Goal: Task Accomplishment & Management: Complete application form

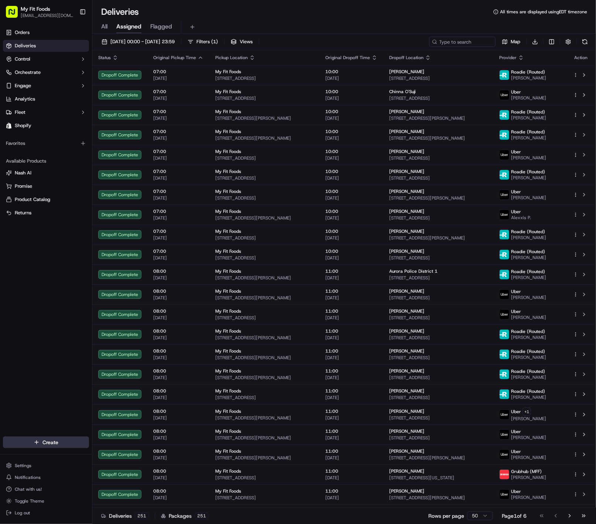
click at [59, 448] on html "My Fit Foods [EMAIL_ADDRESS][DOMAIN_NAME] Toggle Sidebar Orders Deliveries Cont…" at bounding box center [298, 262] width 596 height 524
click at [114, 457] on link "Delivery" at bounding box center [133, 455] width 82 height 13
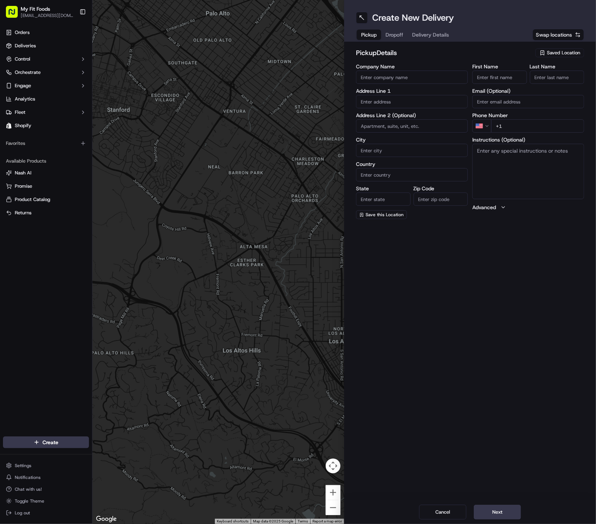
click at [496, 76] on input "First Name" at bounding box center [499, 77] width 55 height 13
type input "[PERSON_NAME]"
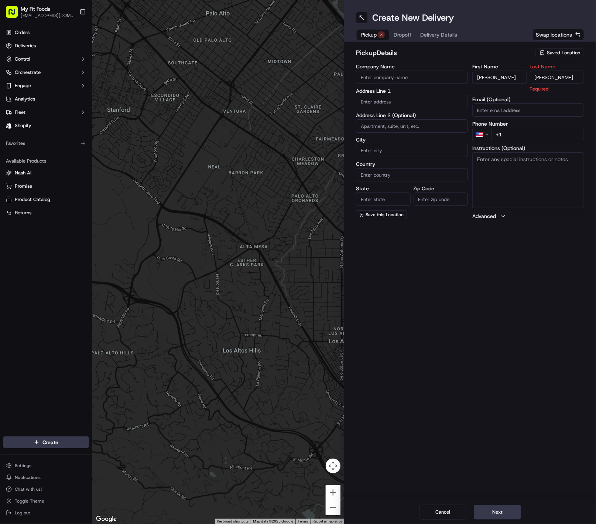
type input "[PERSON_NAME]"
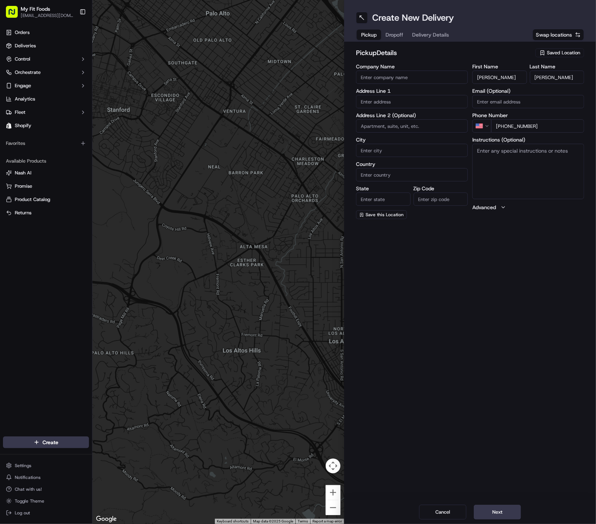
type input "[PHONE_NUMBER]"
click at [421, 107] on input "text" at bounding box center [412, 101] width 112 height 13
click at [429, 117] on div "[STREET_ADDRESS][PERSON_NAME]" at bounding box center [412, 117] width 108 height 11
type input "[STREET_ADDRESS][PERSON_NAME]"
type input "[GEOGRAPHIC_DATA]"
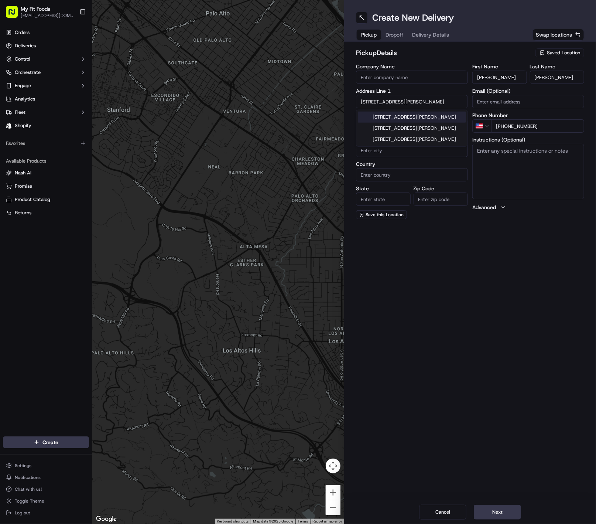
type input "[GEOGRAPHIC_DATA]"
type input "CO"
type input "80021"
type input "[STREET_ADDRESS][PERSON_NAME]"
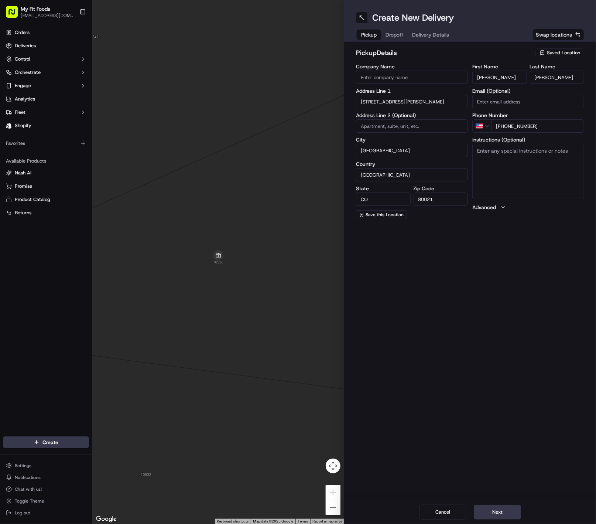
click at [560, 36] on span "Swap locations" at bounding box center [554, 34] width 36 height 7
type input "+1"
click at [573, 57] on button "Saved Location" at bounding box center [560, 53] width 49 height 10
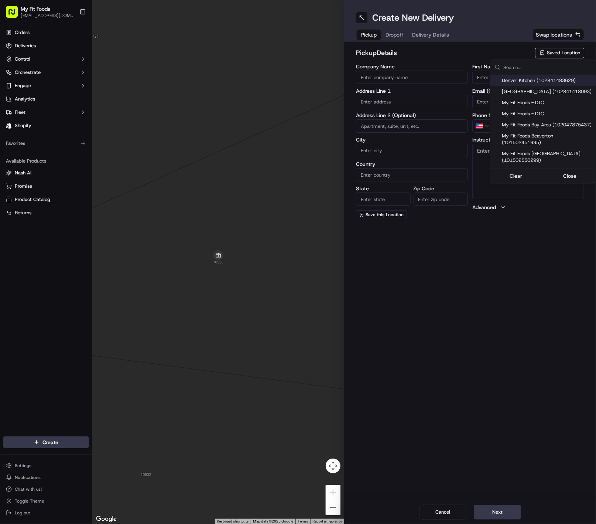
click at [574, 53] on html "My Fit Foods [EMAIL_ADDRESS][DOMAIN_NAME] Toggle Sidebar Orders Deliveries Cont…" at bounding box center [298, 262] width 596 height 524
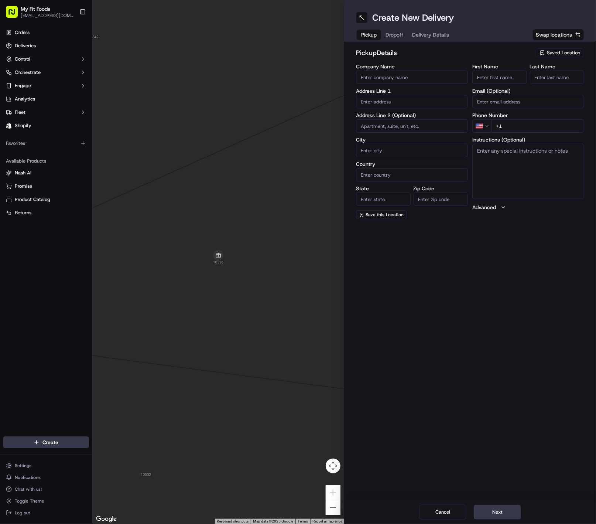
click at [574, 53] on span "Saved Location" at bounding box center [563, 52] width 33 height 7
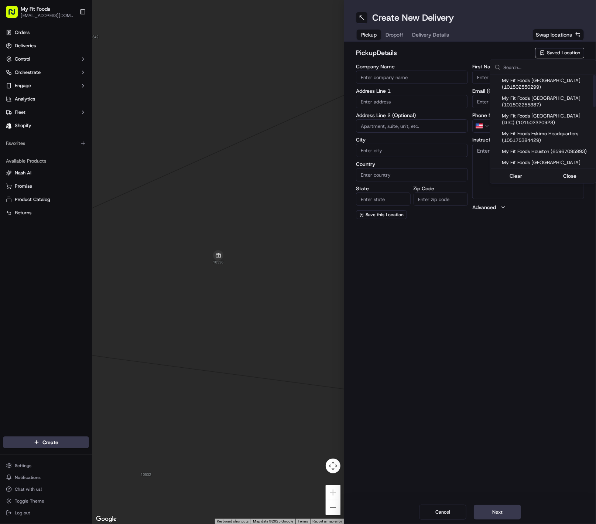
scroll to position [74, 0]
click at [558, 123] on span "My Fit Foods [GEOGRAPHIC_DATA] (DTC) (101502320923)" at bounding box center [547, 118] width 91 height 13
type input "My Fit Foods [GEOGRAPHIC_DATA] (DTC)"
type input "[STREET_ADDRESS]"
type input "d 60"
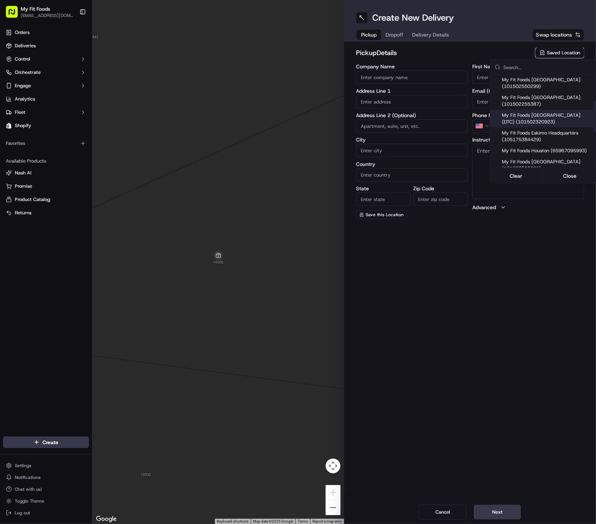
type input "[GEOGRAPHIC_DATA]"
type input "US"
type input "CO"
type input "80111"
type input "[PHONE_NUMBER]"
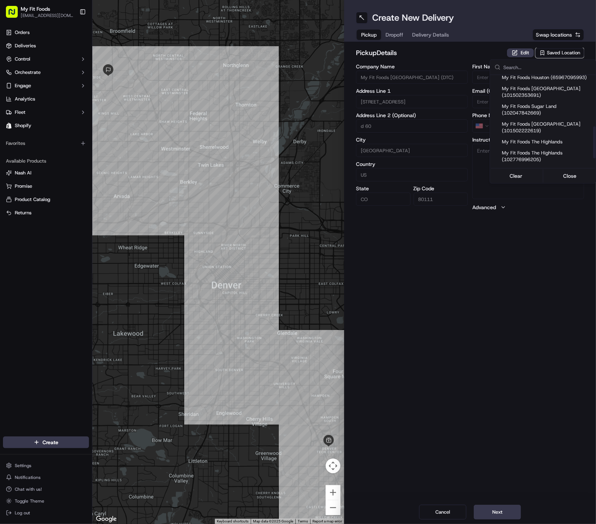
scroll to position [148, 0]
click at [541, 284] on html "My Fit Foods [EMAIL_ADDRESS][DOMAIN_NAME] Toggle Sidebar Orders Deliveries Cont…" at bounding box center [298, 262] width 596 height 524
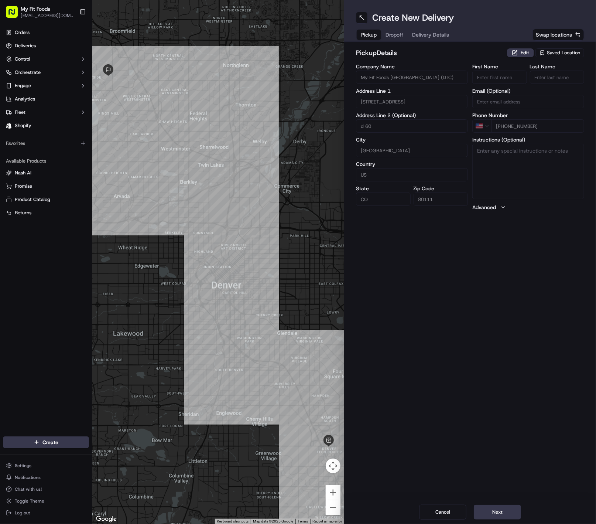
click at [569, 51] on span "Saved Location" at bounding box center [563, 52] width 33 height 7
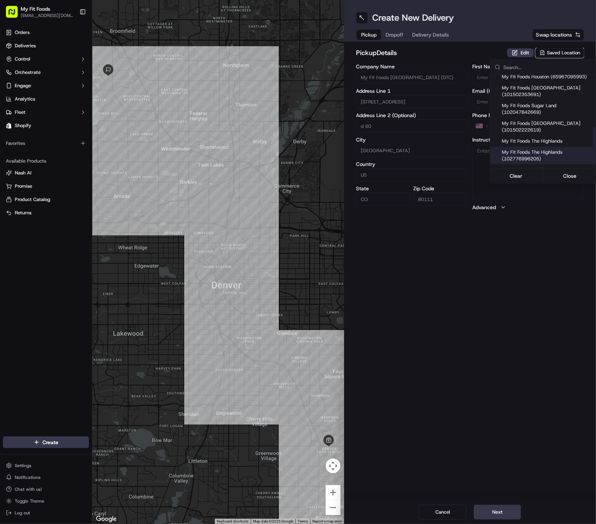
click at [560, 157] on span "My Fit Foods The Highlands (102776996205)" at bounding box center [547, 155] width 91 height 13
type input "My Fit Foods The Highlands"
type input "[STREET_ADDRESS][PERSON_NAME]"
type input "[GEOGRAPHIC_DATA]"
type input "80211"
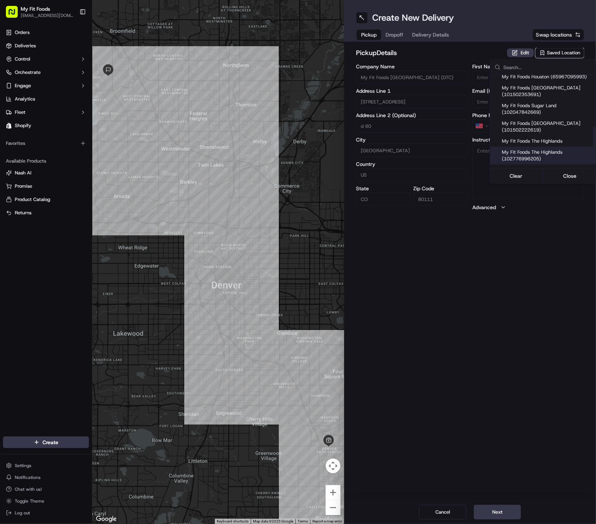
type input "[PHONE_NUMBER]"
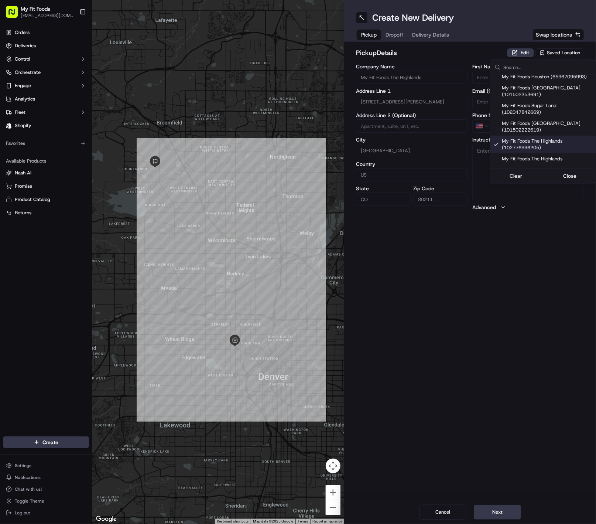
drag, startPoint x: 412, startPoint y: 427, endPoint x: 415, endPoint y: 432, distance: 5.1
click at [413, 429] on html "My Fit Foods [EMAIL_ADDRESS][DOMAIN_NAME] Toggle Sidebar Orders Deliveries Cont…" at bounding box center [298, 262] width 596 height 524
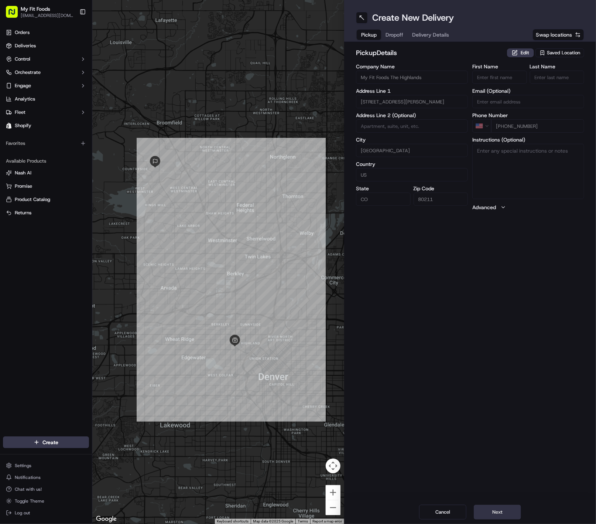
click at [487, 506] on button "Next" at bounding box center [497, 512] width 47 height 15
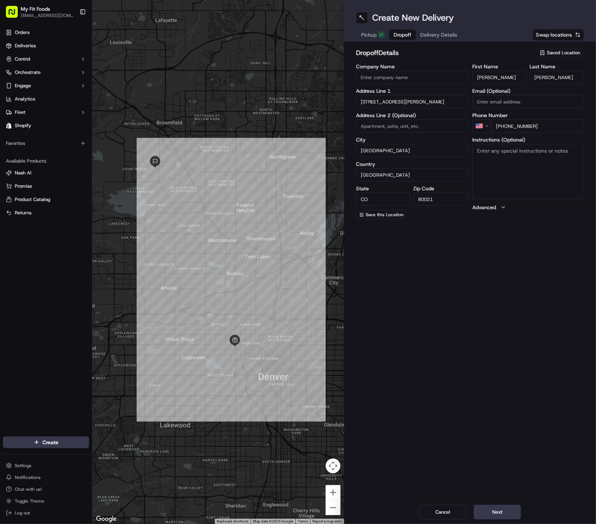
drag, startPoint x: 488, startPoint y: 514, endPoint x: 472, endPoint y: 306, distance: 208.9
click at [489, 514] on button "Next" at bounding box center [497, 512] width 47 height 15
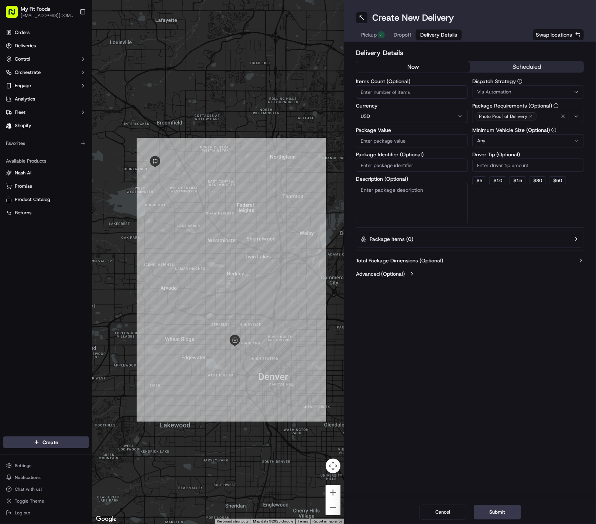
click at [437, 98] on input "Items Count (Optional)" at bounding box center [412, 91] width 112 height 13
type input "1"
click at [506, 94] on span "Via Automation" at bounding box center [494, 92] width 34 height 7
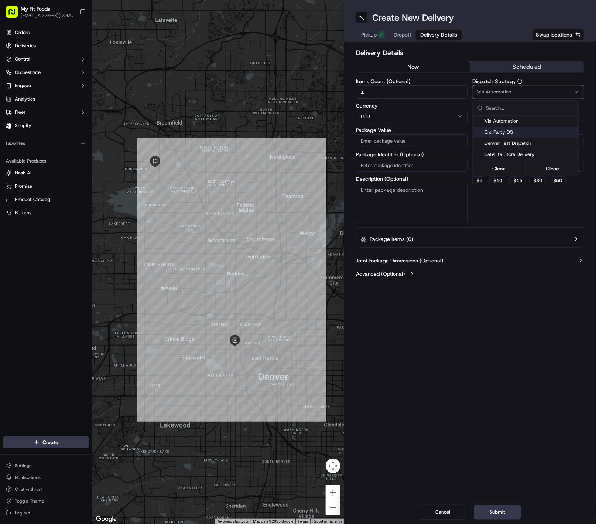
click at [506, 131] on span "3rd Party DS" at bounding box center [530, 132] width 91 height 7
click at [402, 140] on html "My Fit Foods [EMAIL_ADDRESS][DOMAIN_NAME] Toggle Sidebar Orders Deliveries Cont…" at bounding box center [298, 262] width 596 height 524
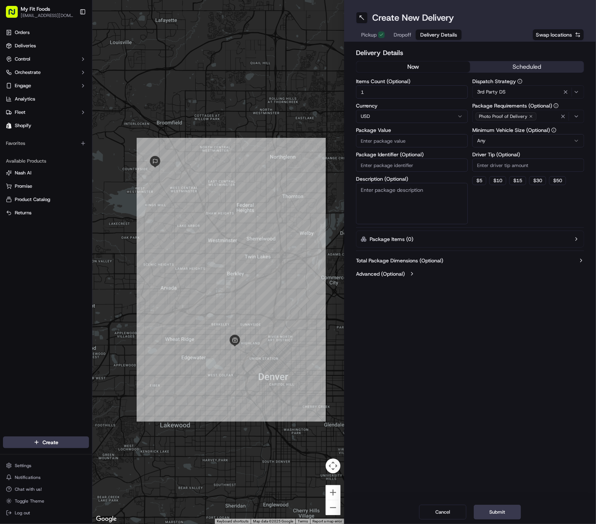
click at [399, 149] on div "Items Count (Optional) 1 Currency USD Package Value Package Identifier (Optiona…" at bounding box center [412, 152] width 112 height 146
click at [400, 145] on input "Package Value" at bounding box center [412, 140] width 112 height 13
type input "124"
click at [373, 164] on input "Package Identifier (Optional)" at bounding box center [412, 164] width 112 height 13
paste input "926654"
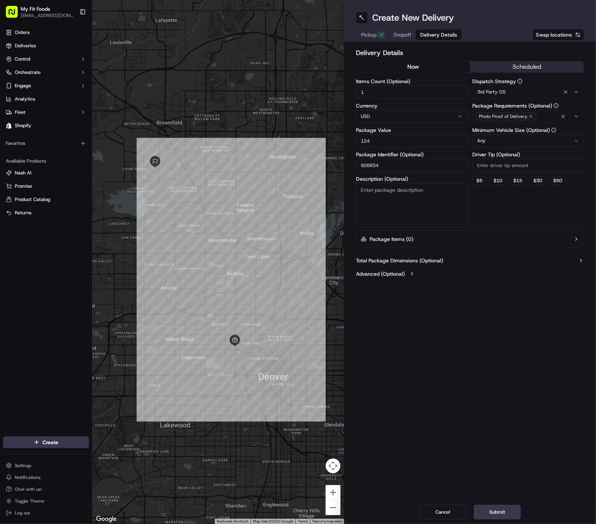
type input "926654"
drag, startPoint x: 373, startPoint y: 202, endPoint x: 394, endPoint y: 215, distance: 24.8
click at [374, 203] on textarea "Description (Optional)" at bounding box center [412, 203] width 112 height 41
paste textarea "926654"
type textarea "926654"
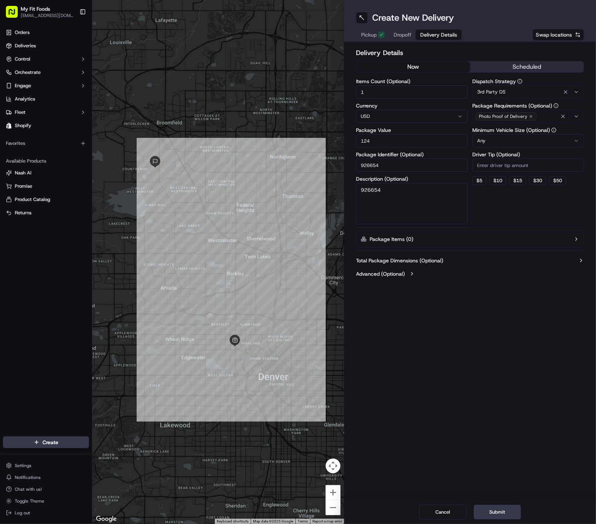
drag, startPoint x: 391, startPoint y: 274, endPoint x: 397, endPoint y: 277, distance: 6.5
click at [391, 275] on label "Advanced (Optional)" at bounding box center [380, 273] width 49 height 7
click at [410, 291] on input "Reference ID" at bounding box center [470, 294] width 228 height 13
paste input "926654"
type input "926654"
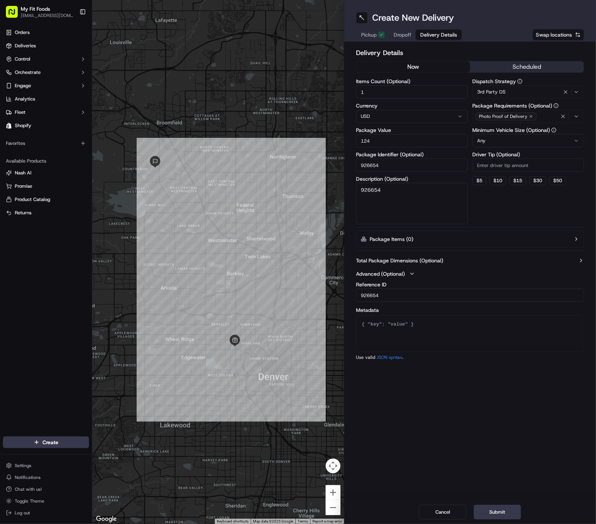
click at [511, 85] on button "3rd Party DS" at bounding box center [528, 91] width 112 height 13
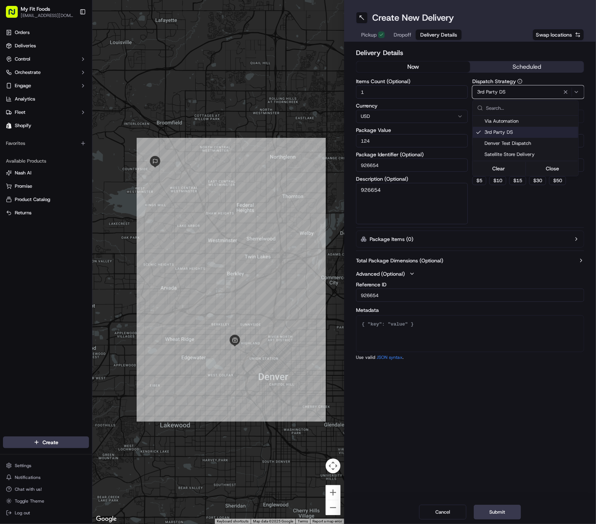
click at [492, 130] on span "3rd Party DS" at bounding box center [530, 132] width 91 height 7
click at [539, 426] on html "My Fit Foods [EMAIL_ADDRESS][DOMAIN_NAME] Toggle Sidebar Orders Deliveries Cont…" at bounding box center [298, 262] width 596 height 524
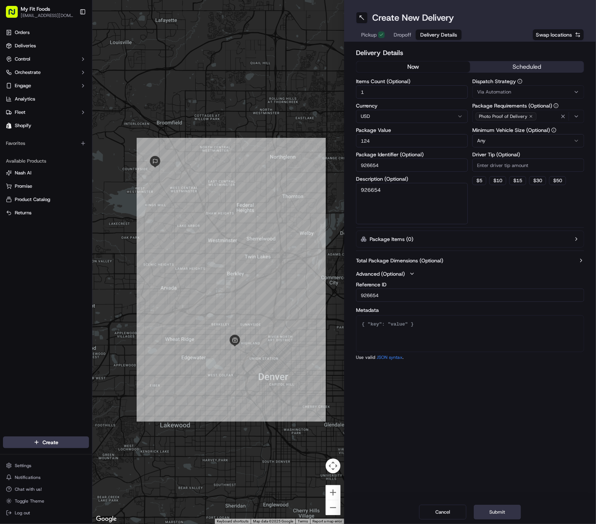
click at [499, 508] on button "Submit" at bounding box center [497, 512] width 47 height 15
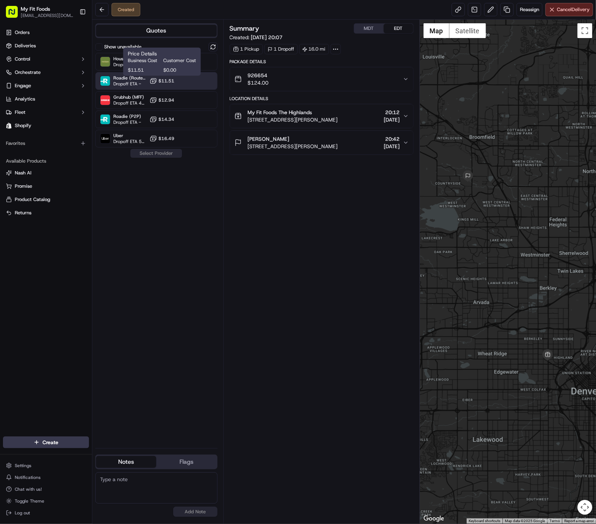
click at [157, 79] on icon at bounding box center [153, 80] width 7 height 7
click at [170, 155] on button "Assign Provider" at bounding box center [156, 153] width 52 height 9
